Goal: Find specific page/section: Find specific page/section

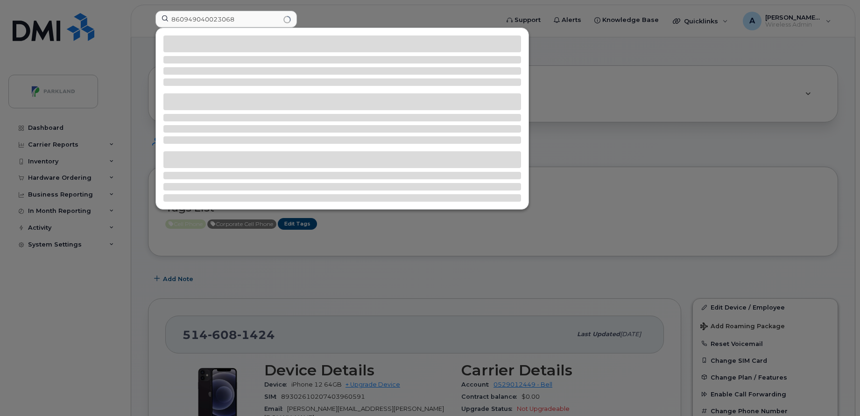
type input "860949040023068"
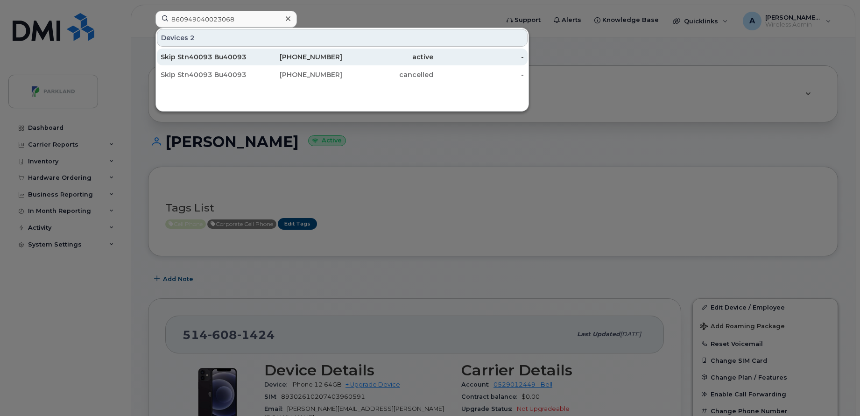
click at [258, 63] on div "403-550-7621" at bounding box center [297, 57] width 91 height 17
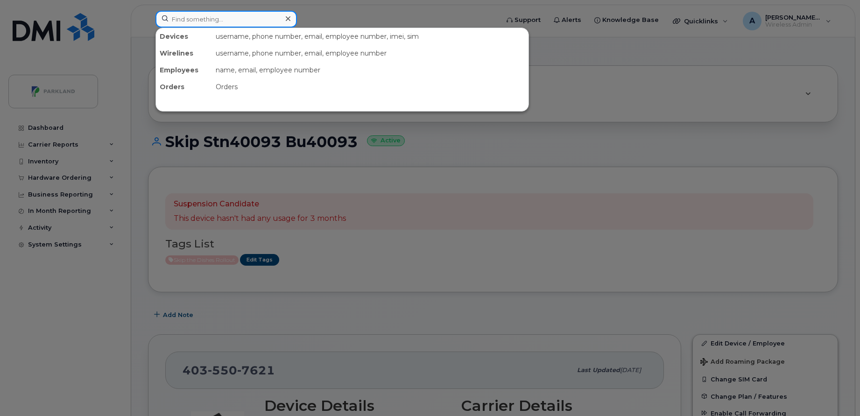
click at [245, 15] on input at bounding box center [227, 19] width 142 height 17
paste input "stn43022"
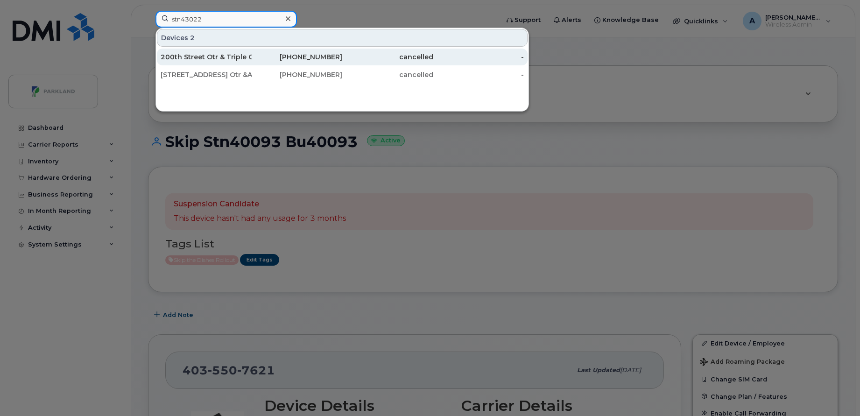
type input "stn43022"
click at [272, 55] on div "604-679-6275" at bounding box center [297, 56] width 91 height 9
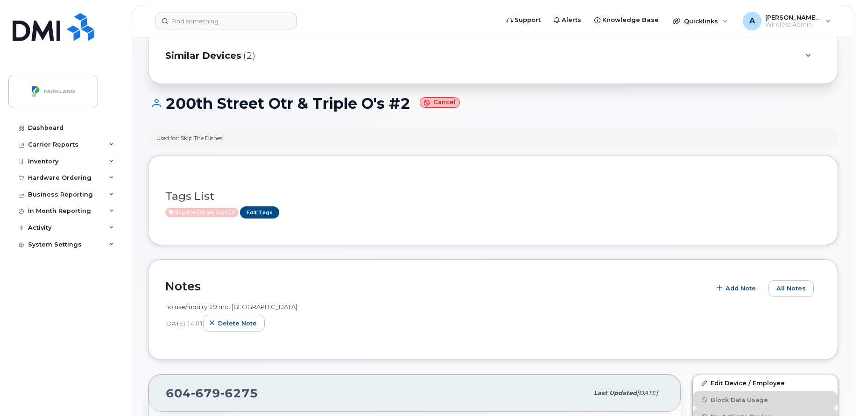
scroll to position [37, 0]
click at [221, 63] on span "Similar Devices" at bounding box center [203, 57] width 76 height 14
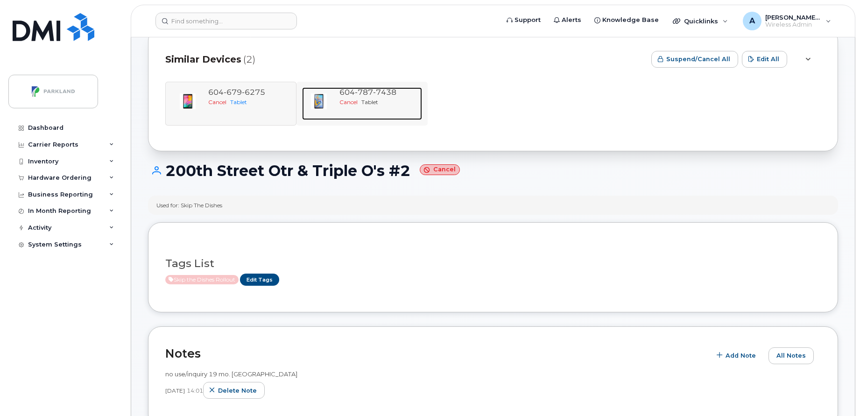
click at [381, 92] on span "7438" at bounding box center [384, 92] width 23 height 9
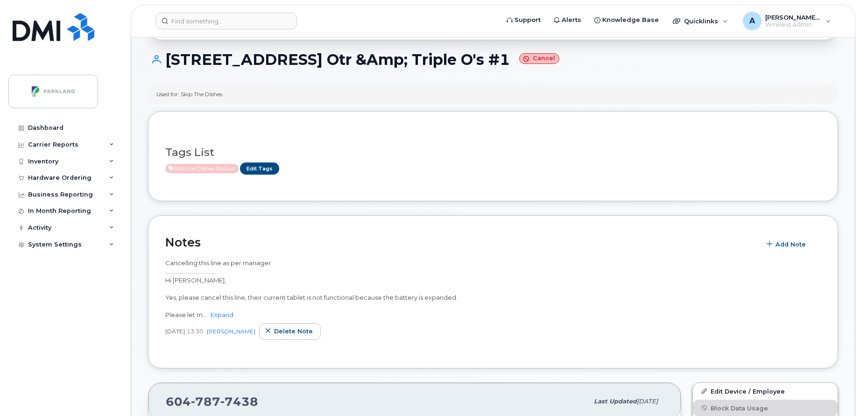
scroll to position [84, 0]
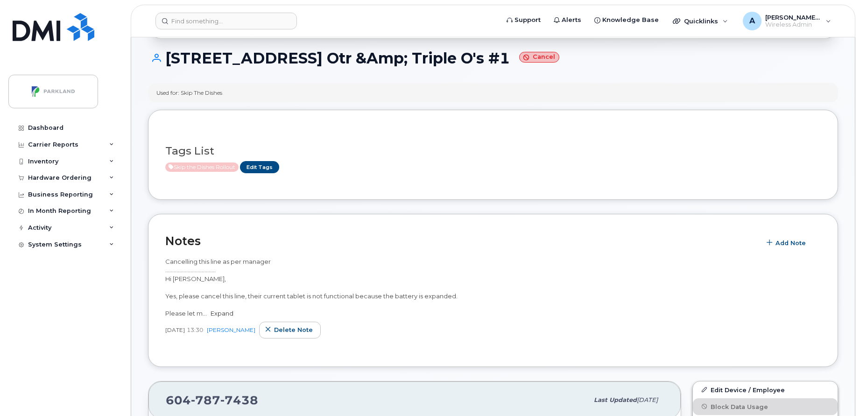
click at [226, 316] on link "Expand" at bounding box center [222, 313] width 23 height 7
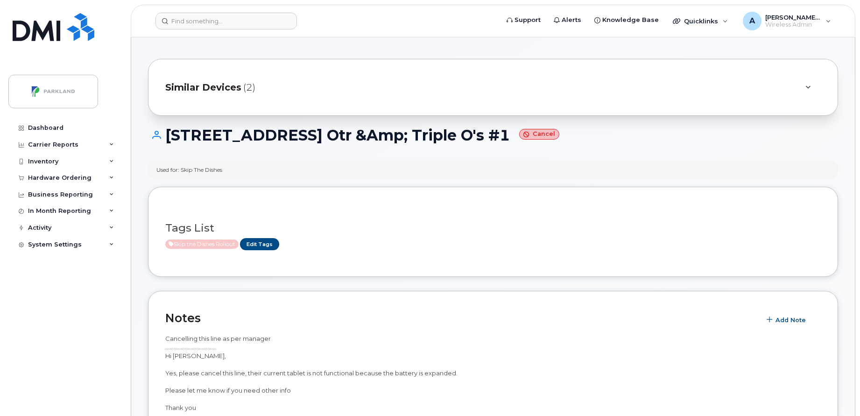
scroll to position [0, 0]
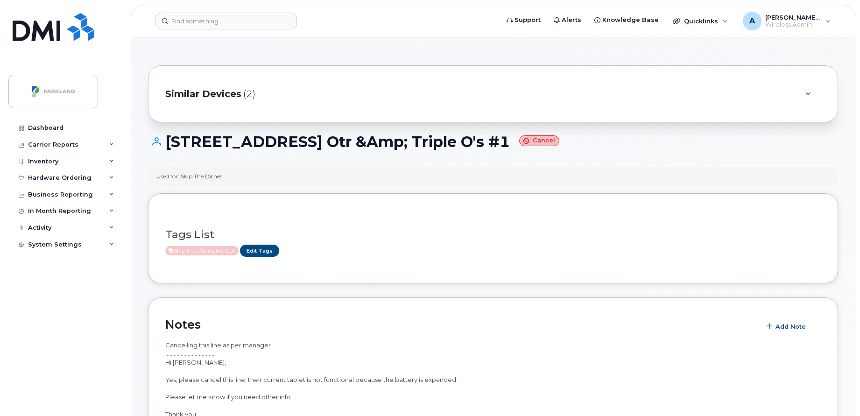
click at [236, 90] on span "Similar Devices" at bounding box center [203, 94] width 76 height 14
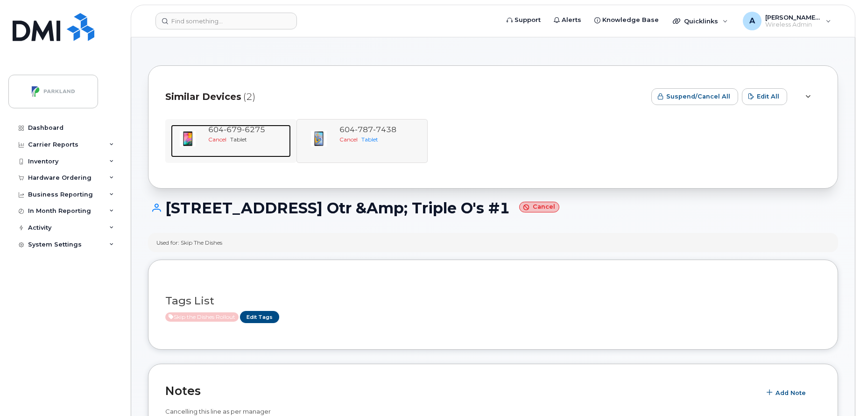
click at [232, 143] on div "Cancel Tablet" at bounding box center [247, 139] width 79 height 8
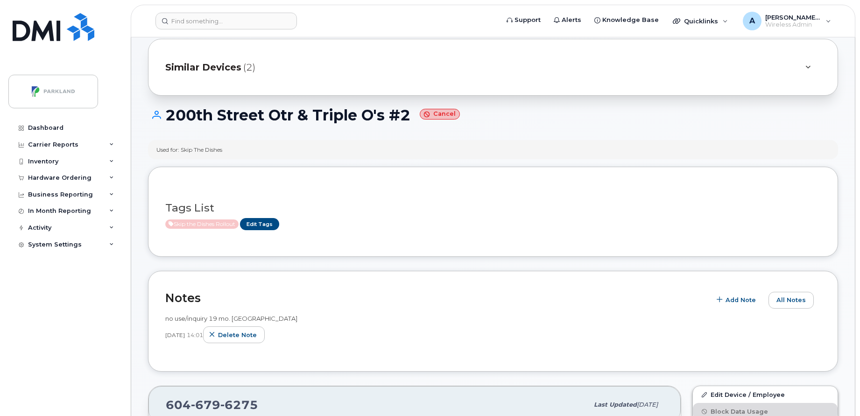
scroll to position [26, 0]
click at [247, 74] on span "(2)" at bounding box center [249, 68] width 12 height 14
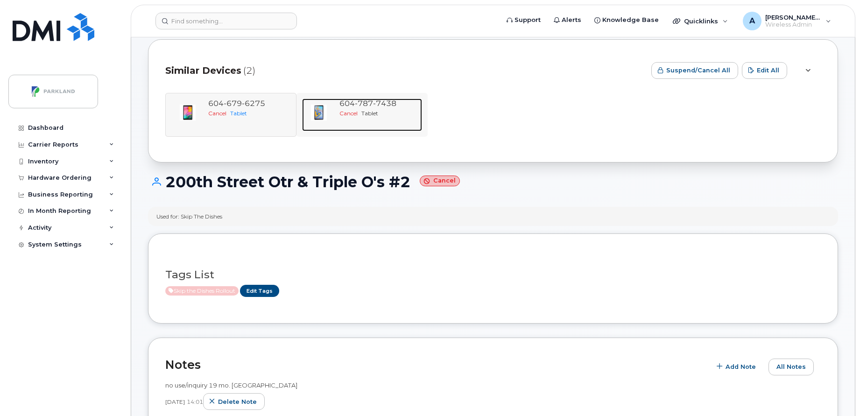
click at [365, 128] on div "604 787 7438 Cancel Tablet" at bounding box center [379, 115] width 86 height 33
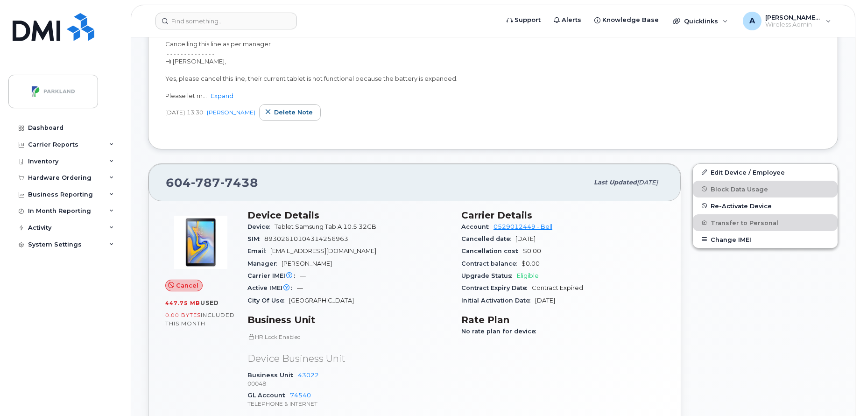
scroll to position [297, 0]
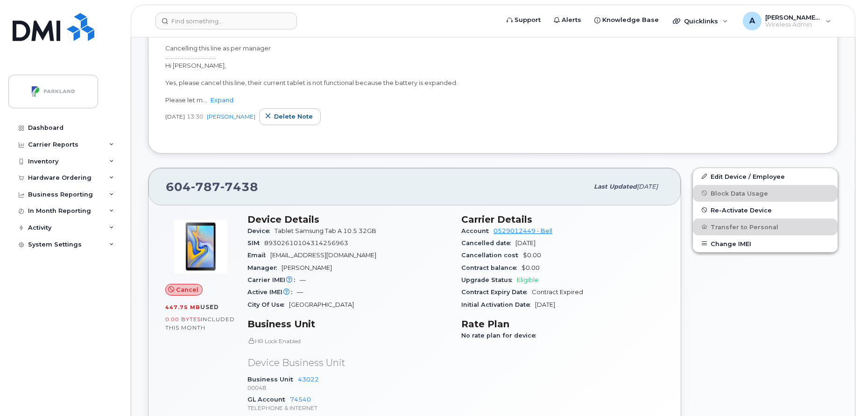
click at [470, 192] on div "604 787 7438" at bounding box center [377, 187] width 423 height 20
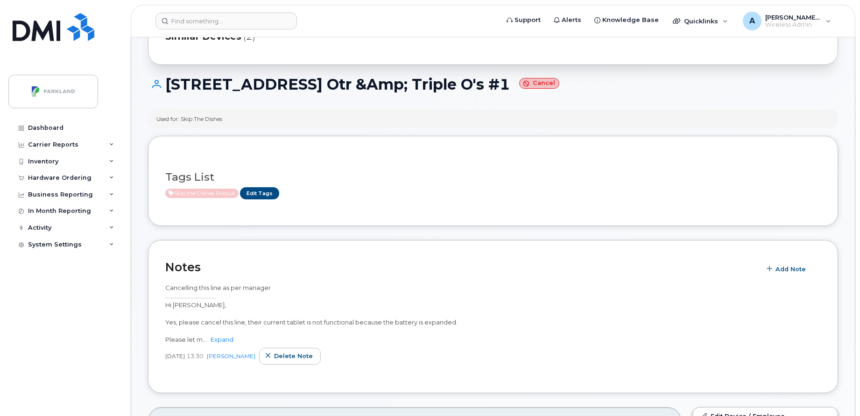
scroll to position [0, 0]
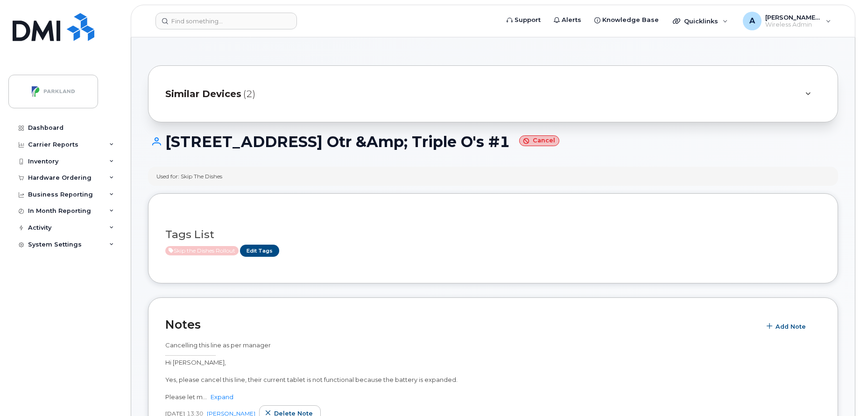
click at [243, 101] on div "Similar Devices (2)" at bounding box center [480, 94] width 630 height 22
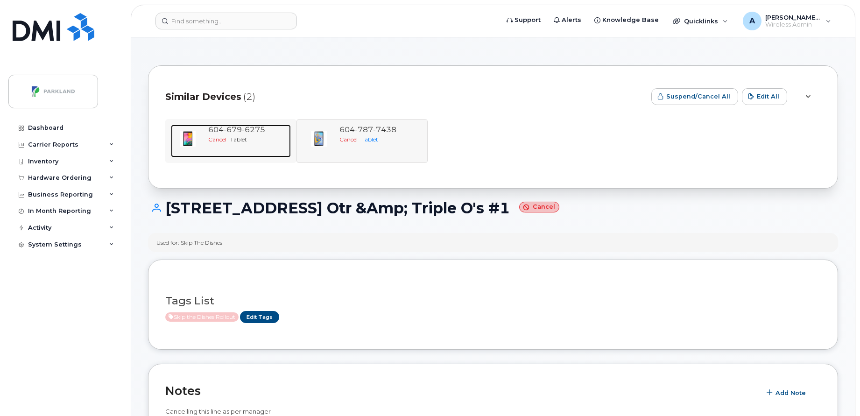
click at [222, 149] on div "604 679 6275 Cancel Tablet" at bounding box center [248, 141] width 86 height 33
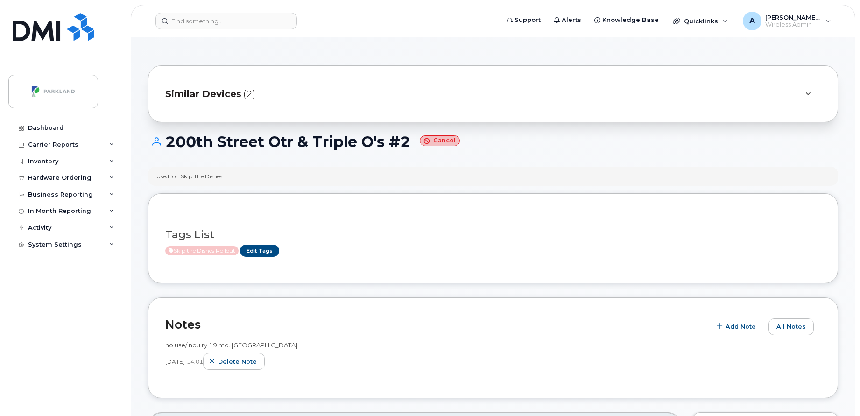
click at [244, 82] on div "Similar Devices (2)" at bounding box center [493, 93] width 690 height 57
click at [241, 97] on div "Similar Devices (2)" at bounding box center [480, 94] width 630 height 22
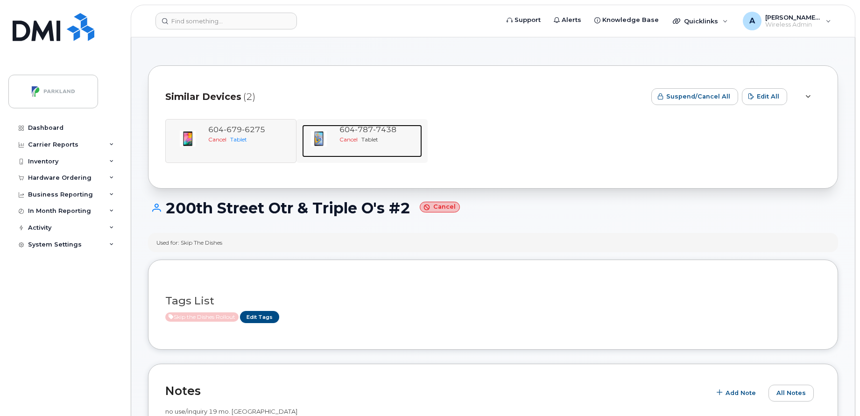
click at [364, 128] on span "787" at bounding box center [364, 129] width 18 height 9
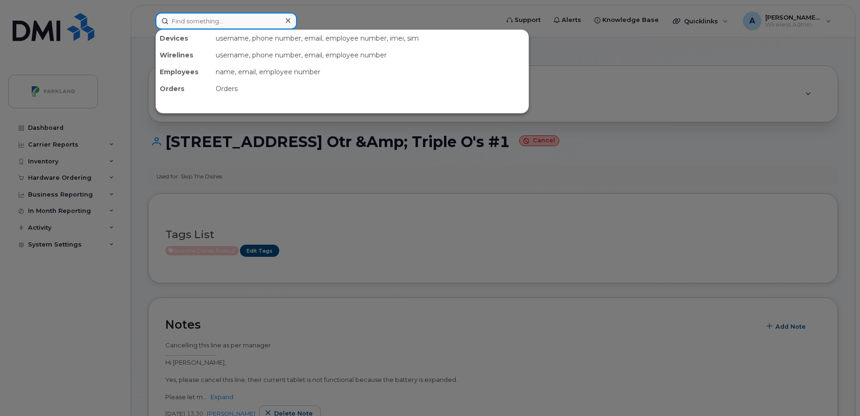
click at [255, 17] on input at bounding box center [227, 21] width 142 height 17
paste input "860949040023068"
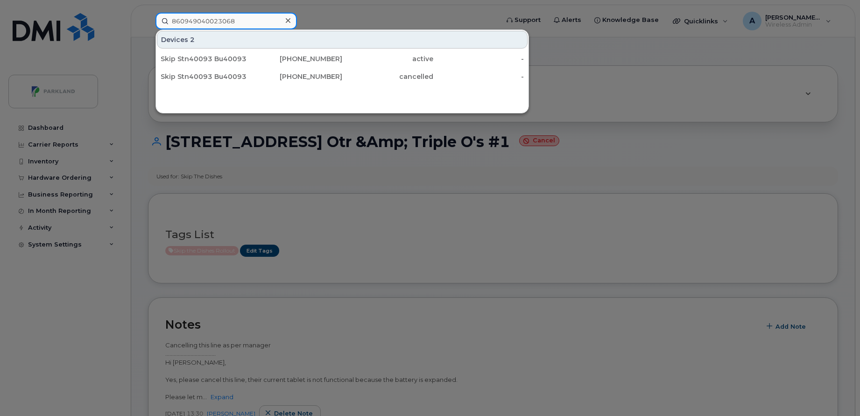
type input "860949040023068"
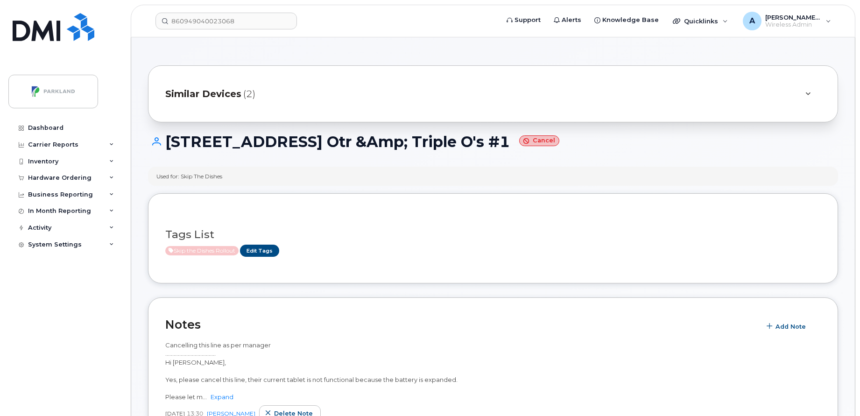
click at [217, 90] on span "Similar Devices" at bounding box center [203, 94] width 76 height 14
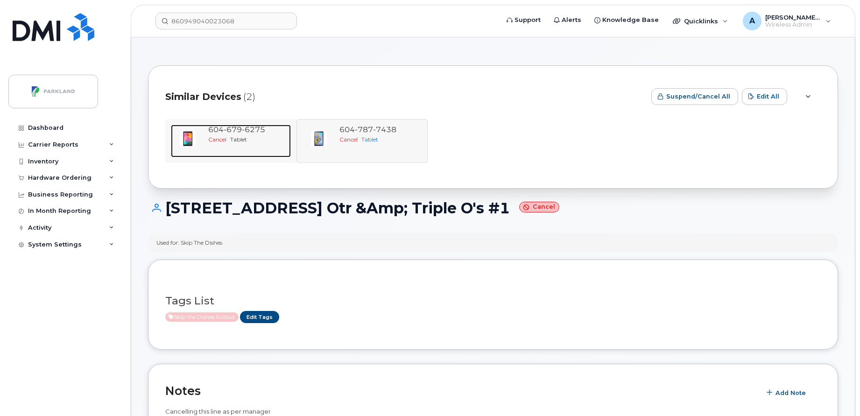
click at [247, 141] on span "Tablet" at bounding box center [238, 139] width 17 height 7
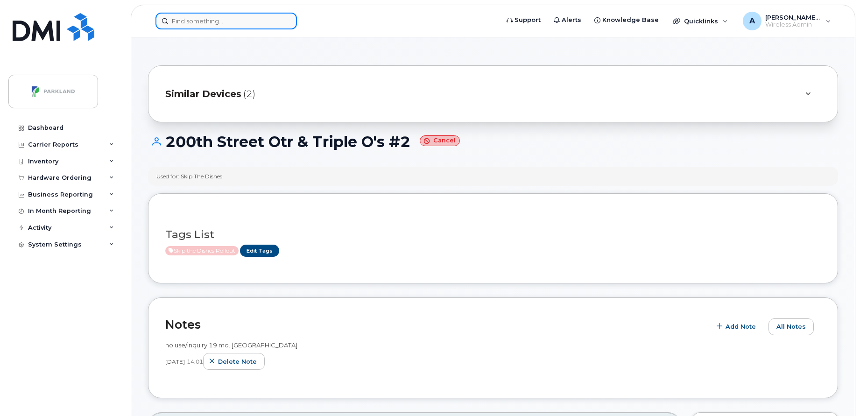
click at [279, 17] on input at bounding box center [227, 21] width 142 height 17
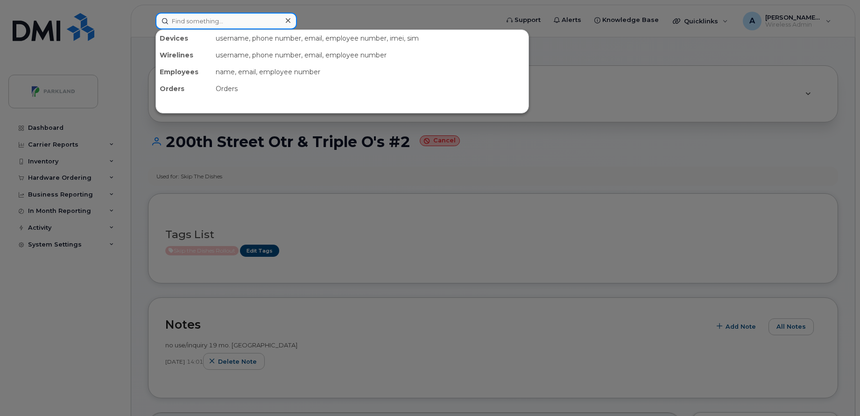
paste input "860949040023068"
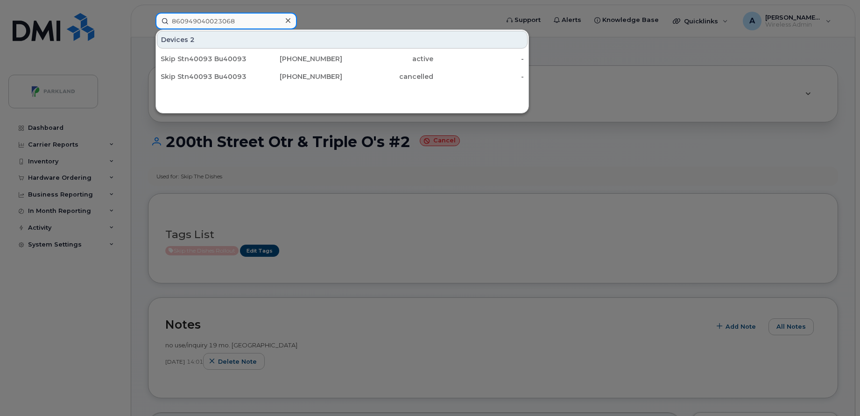
type input "860949040023068"
